Goal: Transaction & Acquisition: Purchase product/service

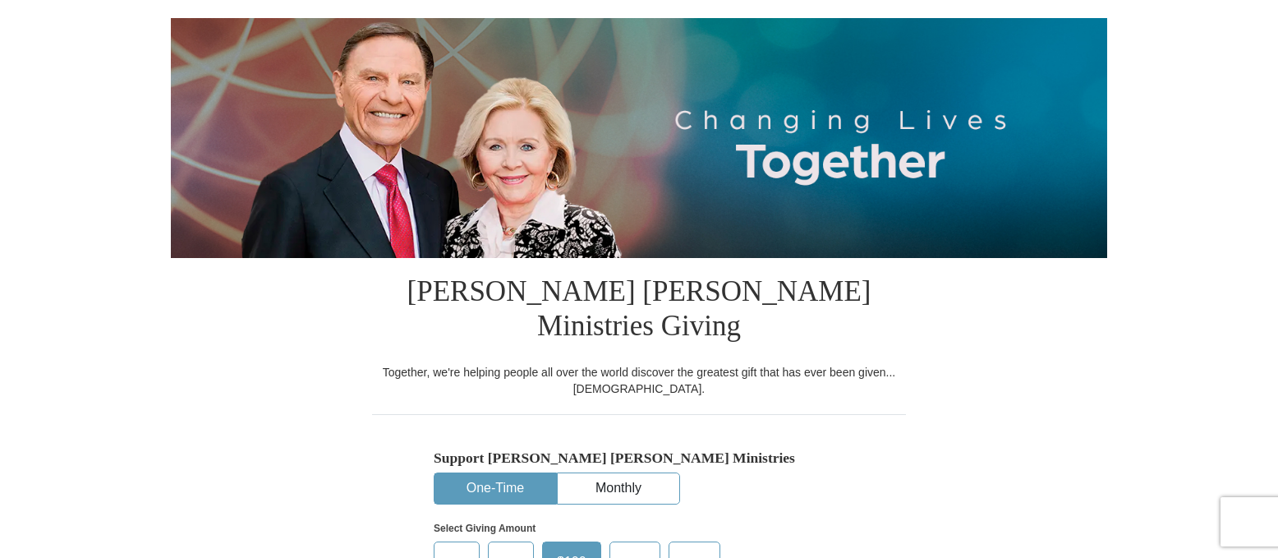
select select "ID"
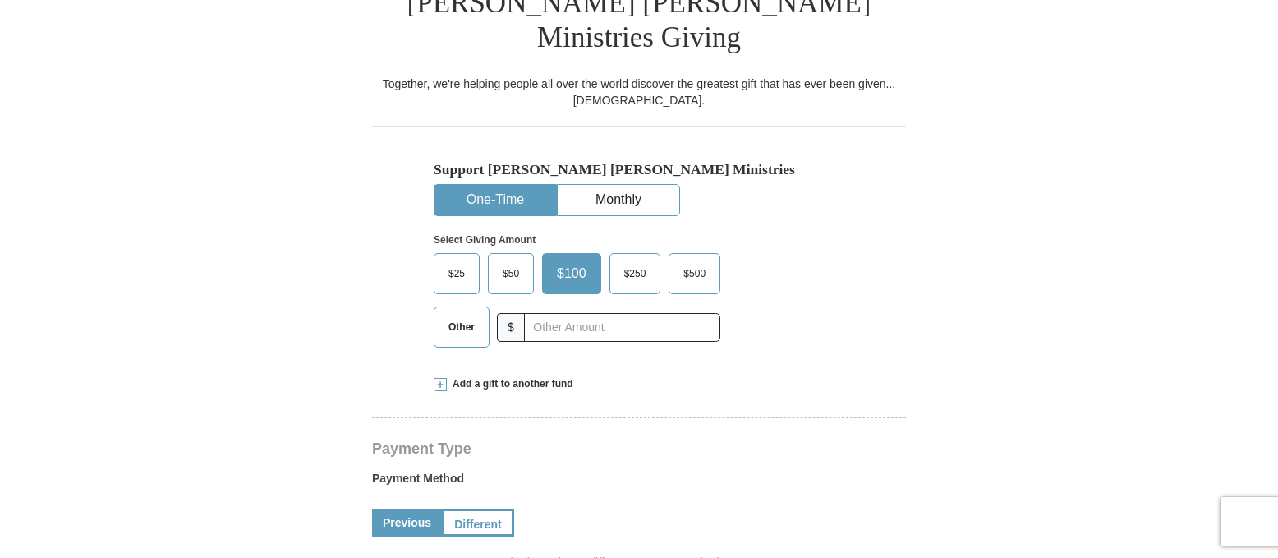
scroll to position [414, 0]
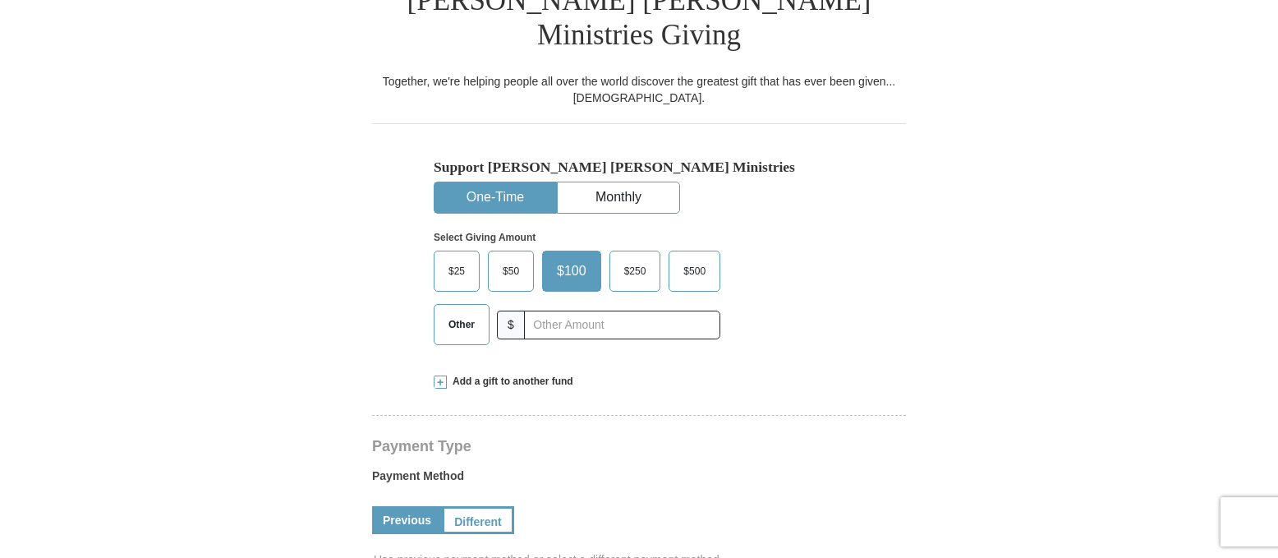
click at [458, 312] on span "Other" at bounding box center [461, 324] width 43 height 25
click at [0, 0] on input "Other" at bounding box center [0, 0] width 0 height 0
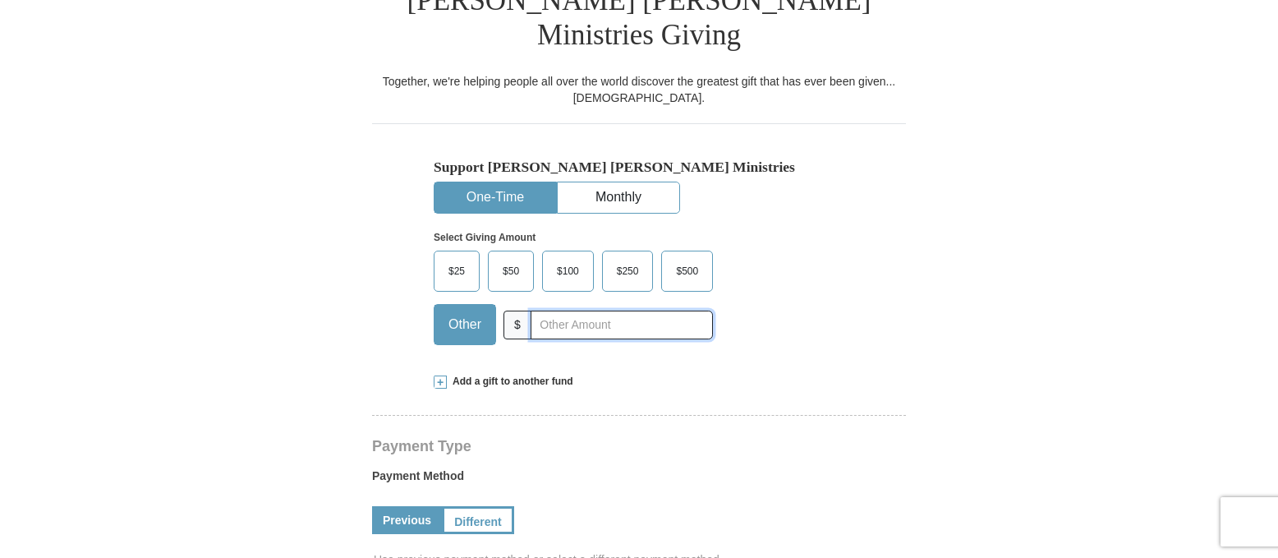
type input "155"
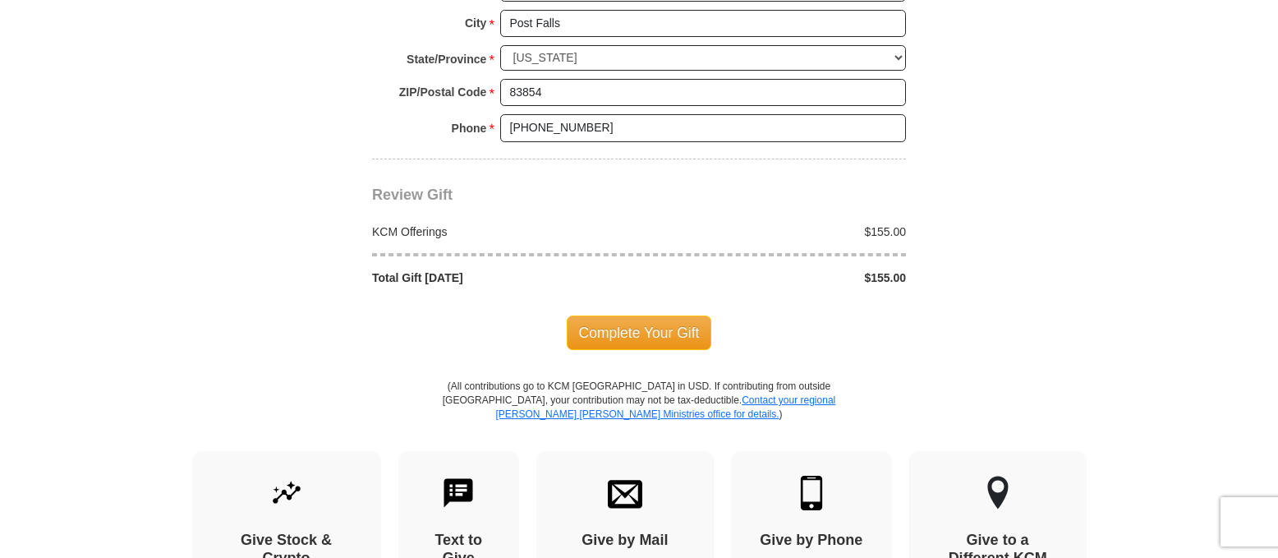
scroll to position [1431, 0]
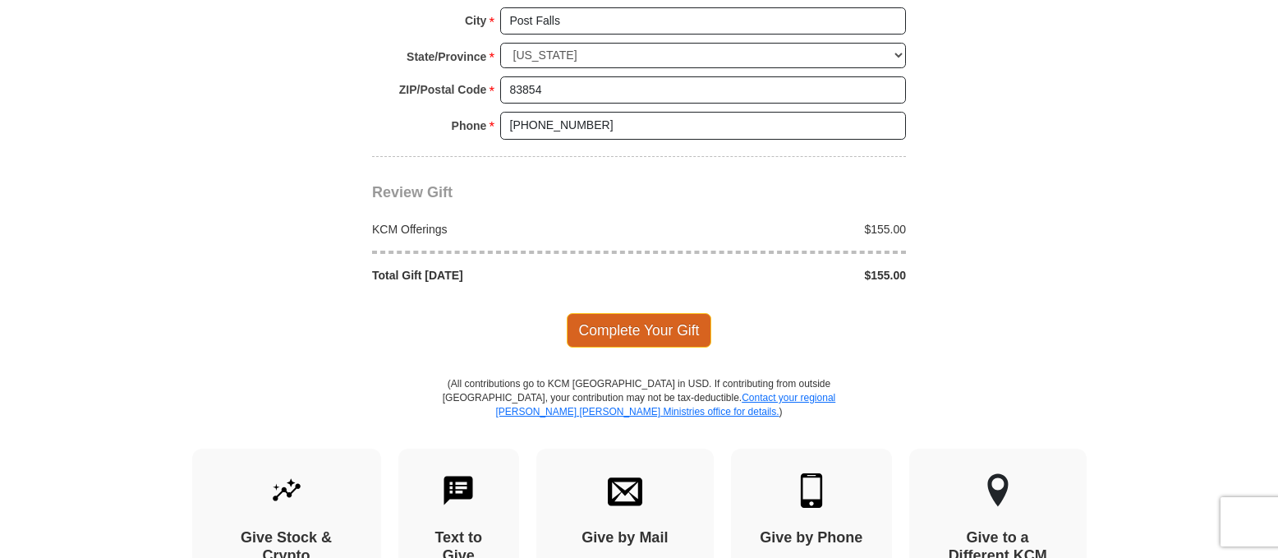
click at [638, 313] on span "Complete Your Gift" at bounding box center [639, 330] width 145 height 34
